Goal: Task Accomplishment & Management: Manage account settings

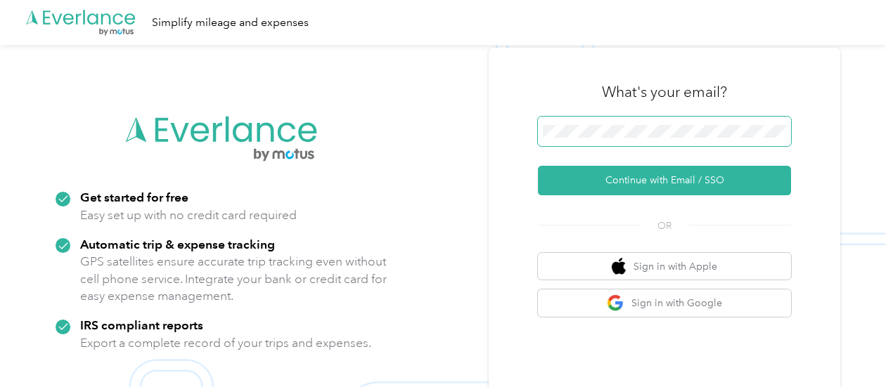
click at [619, 141] on span at bounding box center [664, 132] width 253 height 30
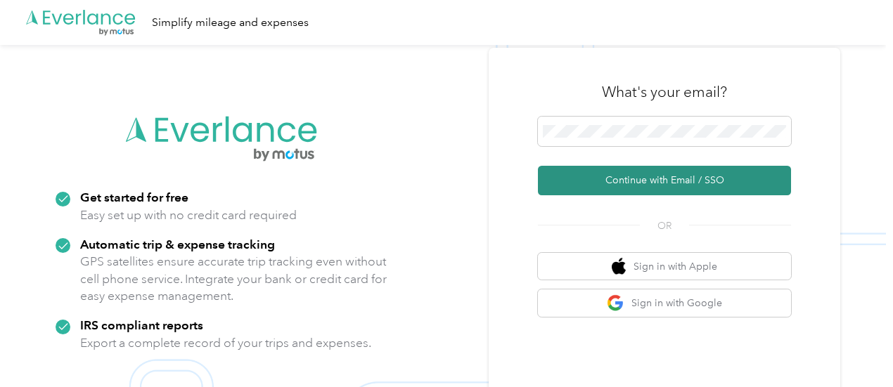
click at [663, 174] on button "Continue with Email / SSO" at bounding box center [664, 181] width 253 height 30
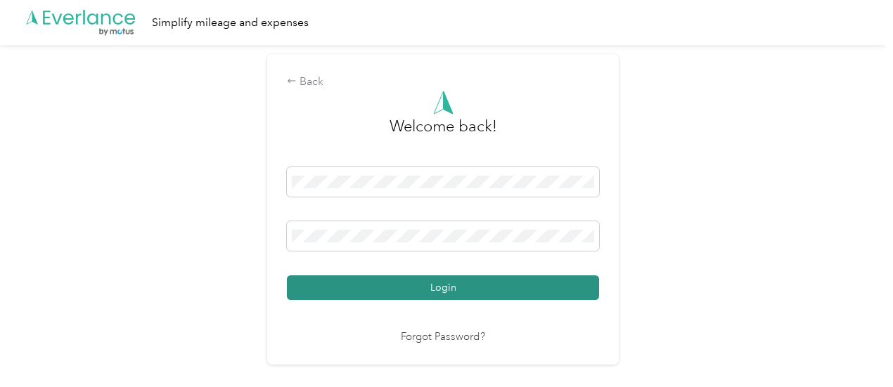
click at [423, 289] on button "Login" at bounding box center [443, 288] width 312 height 25
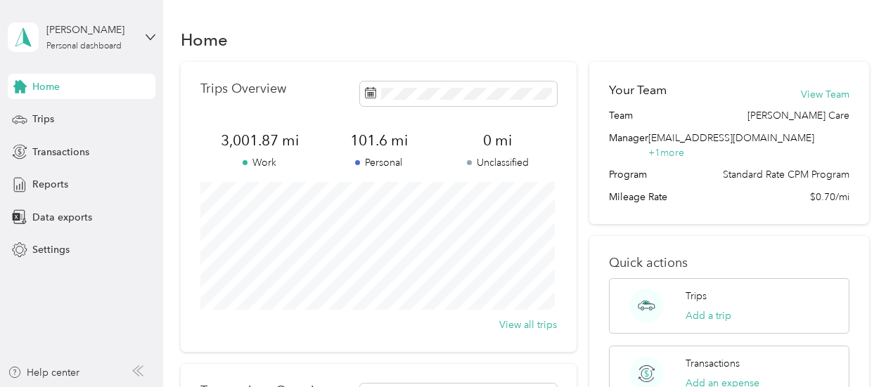
click at [174, 68] on div "Home Trips Overview 3,001.87 mi Work 101.6 mi Personal 0 mi Unclassified View a…" at bounding box center [524, 323] width 723 height 646
click at [44, 123] on span "Trips" at bounding box center [43, 119] width 22 height 15
